Goal: Task Accomplishment & Management: Use online tool/utility

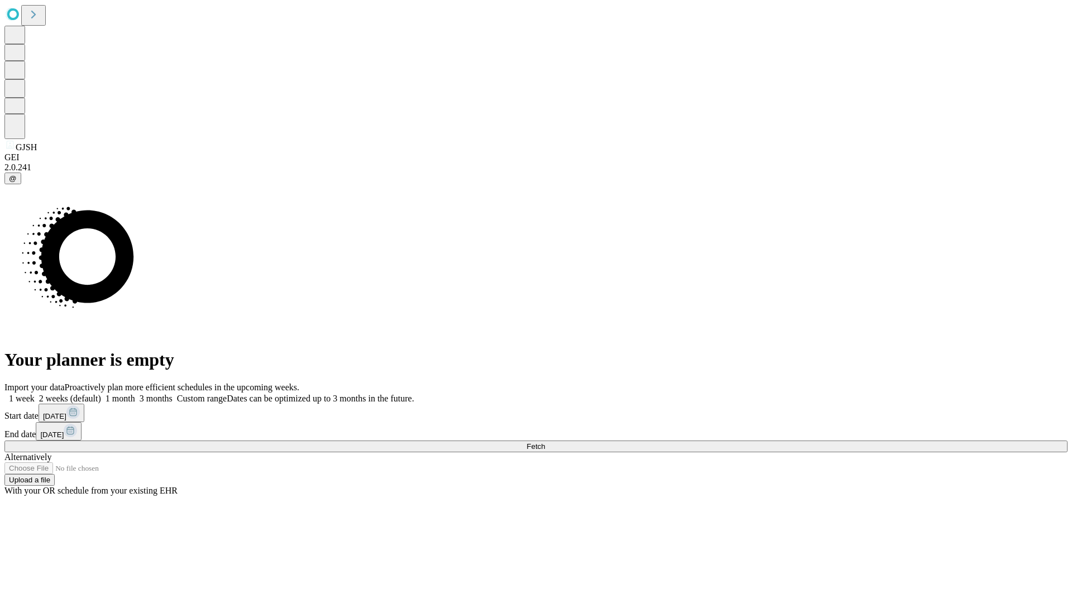
click at [545, 442] on span "Fetch" at bounding box center [536, 446] width 18 height 8
